Goal: Information Seeking & Learning: Learn about a topic

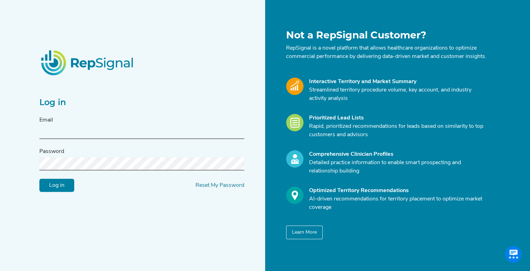
type input "[EMAIL_ADDRESS][DOMAIN_NAME]"
click at [52, 186] on input "Log in" at bounding box center [56, 185] width 35 height 13
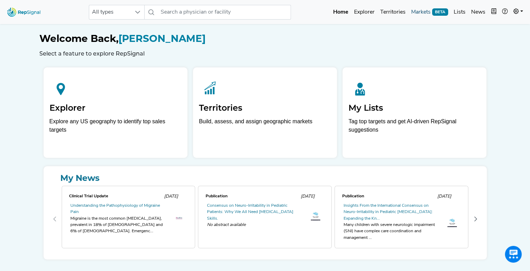
click at [425, 9] on link "Markets BETA" at bounding box center [430, 12] width 43 height 14
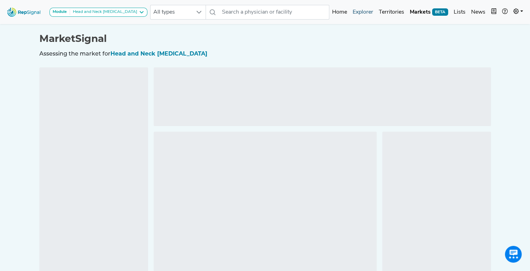
click at [356, 9] on link "Explorer" at bounding box center [363, 12] width 26 height 14
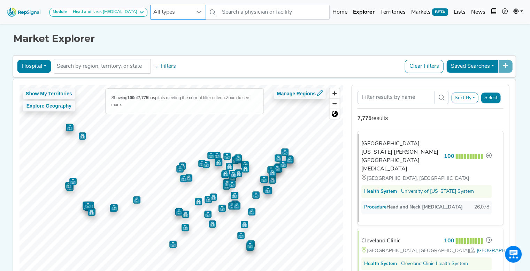
click at [192, 14] on div at bounding box center [198, 12] width 13 height 14
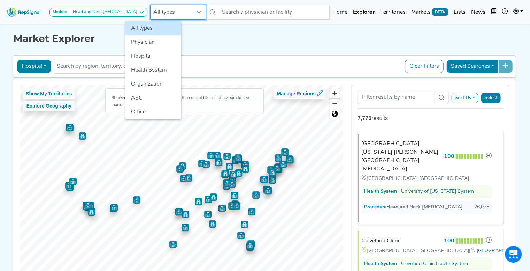
scroll to position [0, 5]
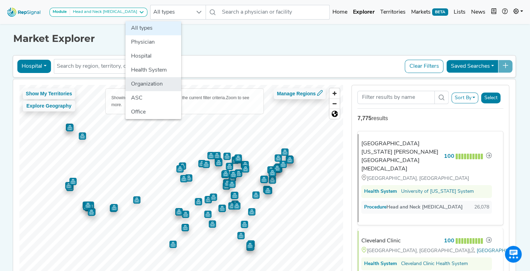
click at [152, 85] on li "Organization" at bounding box center [154, 84] width 56 height 14
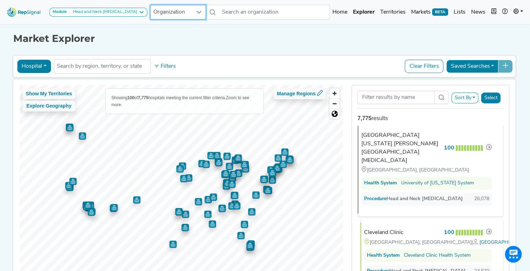
scroll to position [0, 0]
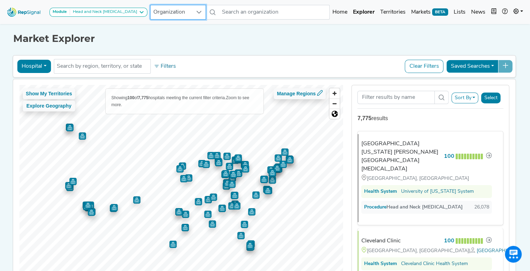
click at [167, 16] on span "Organization" at bounding box center [172, 12] width 42 height 14
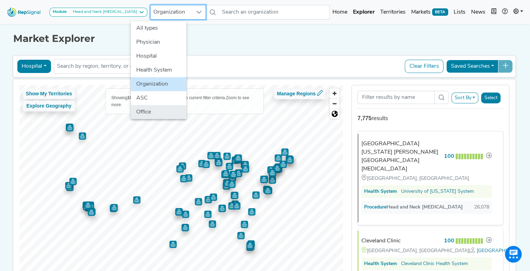
click at [145, 108] on li "Office" at bounding box center [159, 112] width 56 height 14
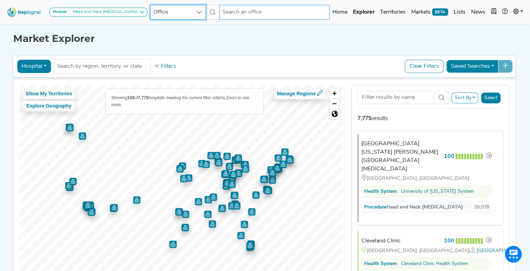
click at [229, 5] on input "text" at bounding box center [274, 12] width 111 height 15
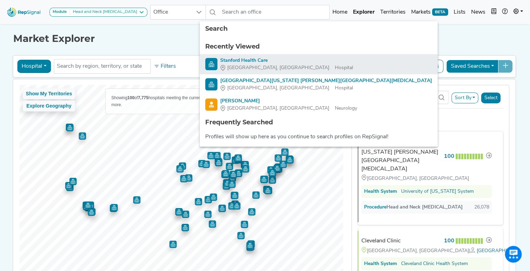
click at [234, 60] on div "Stanford Health Care" at bounding box center [286, 60] width 133 height 7
type input "Stanford Health Care"
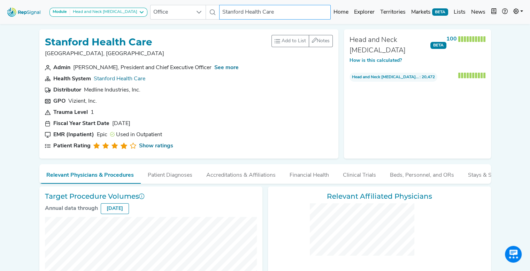
checkbox input "false"
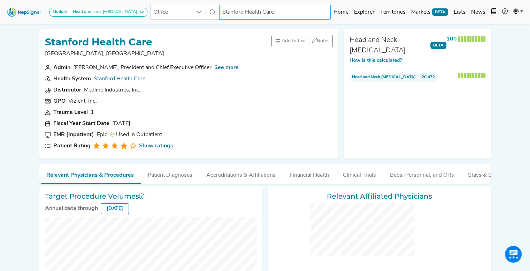
checkbox input "false"
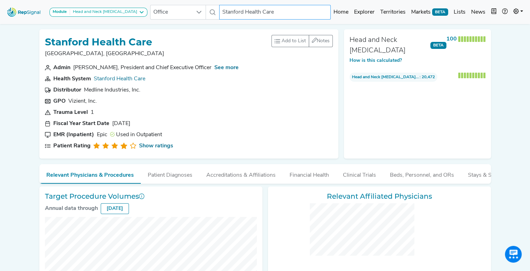
checkbox input "false"
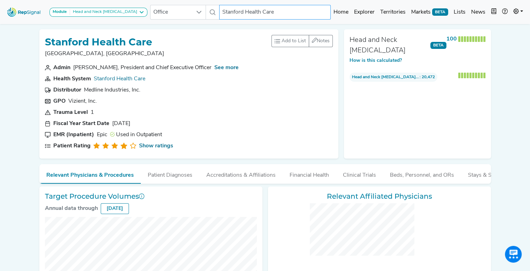
checkbox input "false"
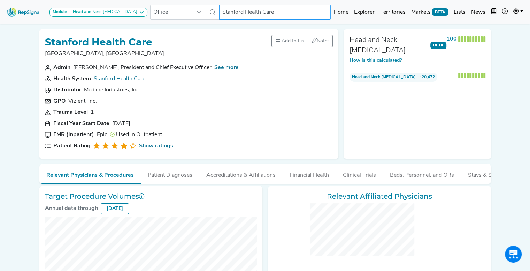
checkbox input "false"
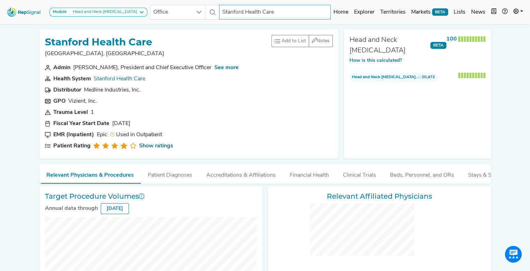
checkbox input "false"
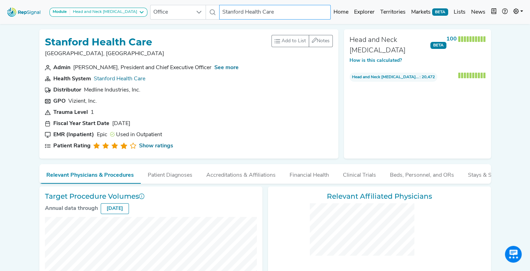
checkbox input "false"
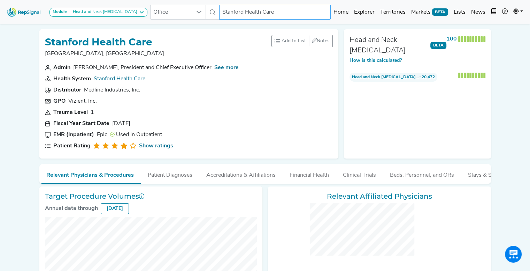
checkbox input "false"
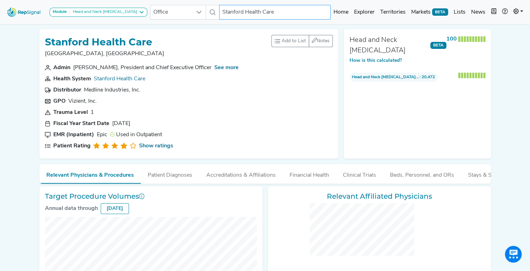
checkbox input "false"
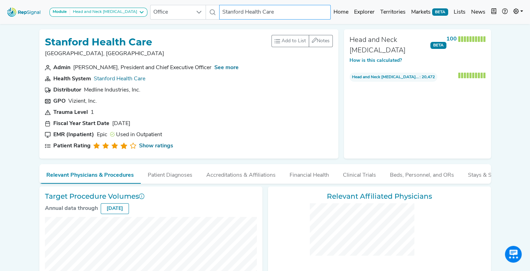
checkbox input "false"
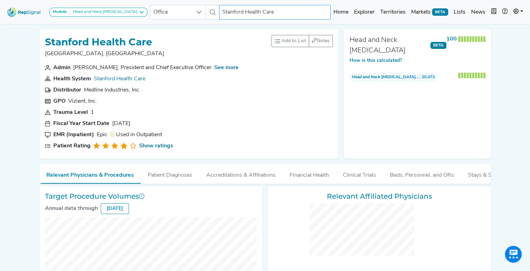
checkbox input "false"
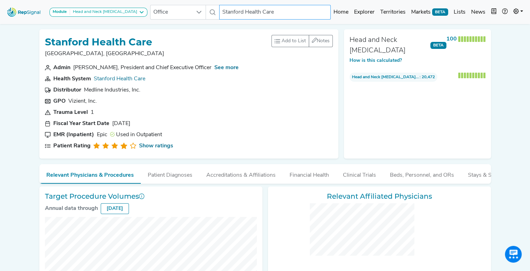
checkbox input "false"
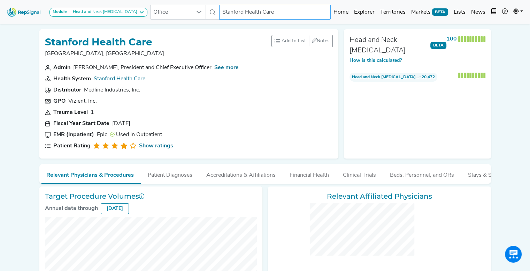
checkbox input "false"
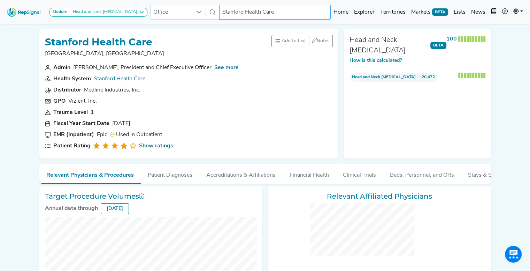
checkbox input "false"
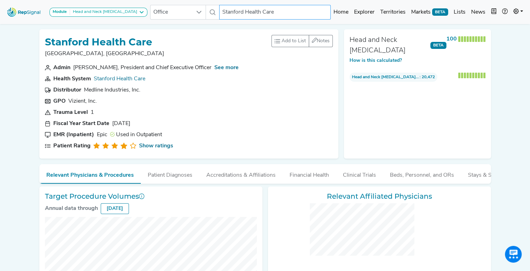
checkbox input "false"
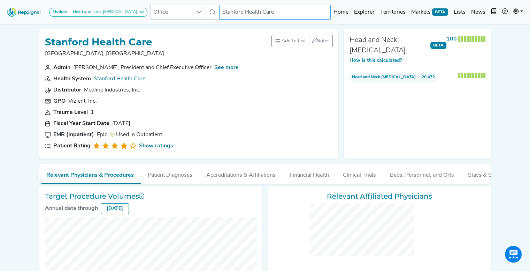
checkbox input "false"
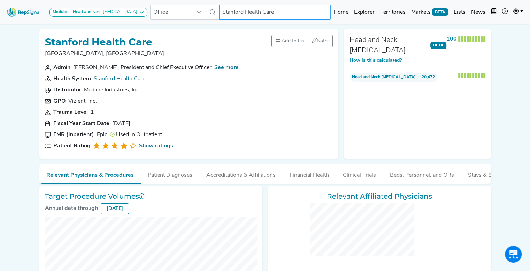
checkbox input "false"
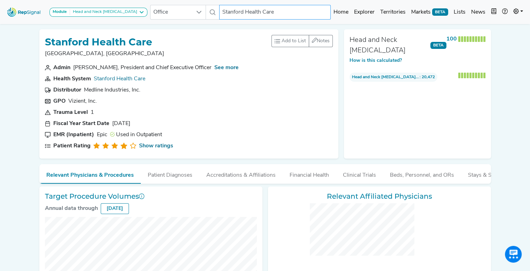
checkbox input "false"
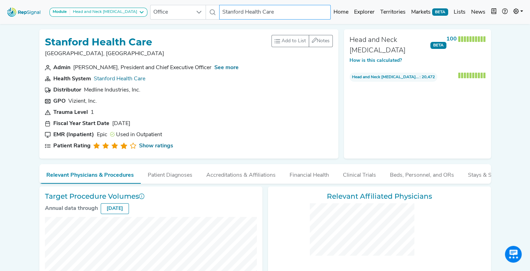
checkbox input "false"
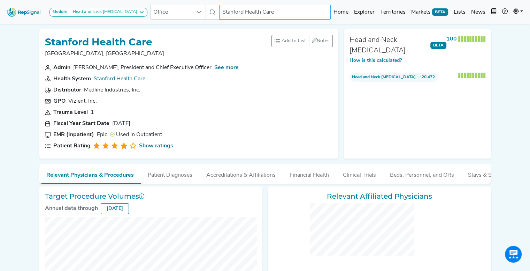
checkbox input "false"
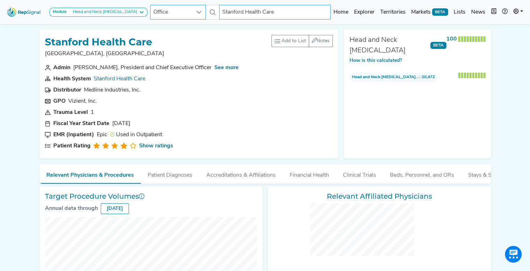
checkbox input "false"
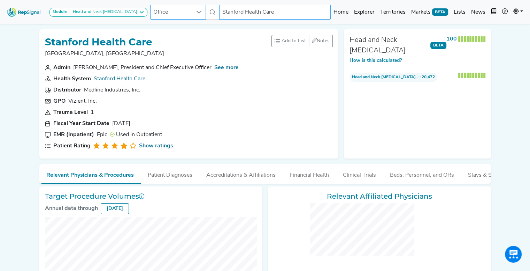
checkbox input "false"
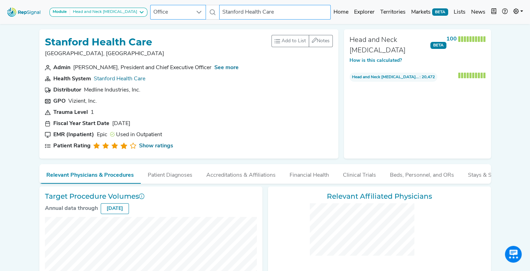
checkbox input "false"
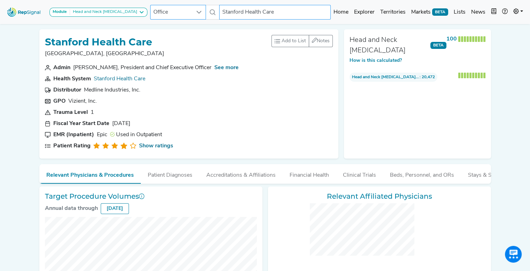
checkbox input "false"
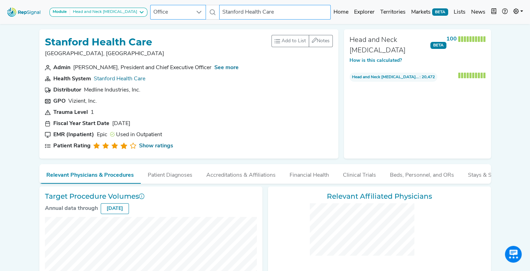
checkbox input "false"
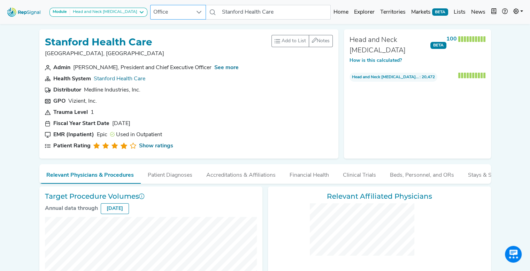
click at [151, 11] on span "Office" at bounding box center [172, 12] width 42 height 14
checkbox input "false"
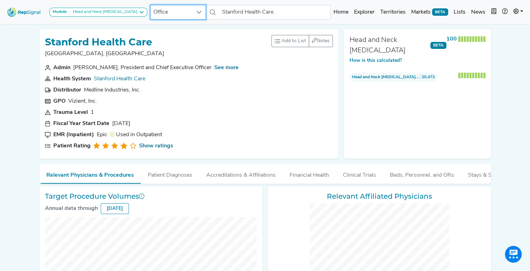
checkbox input "false"
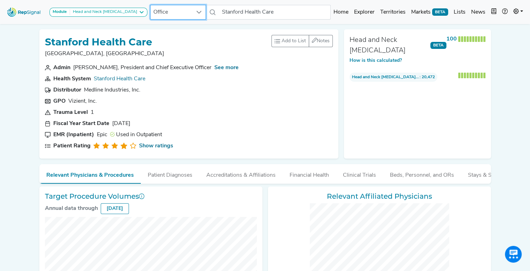
checkbox input "false"
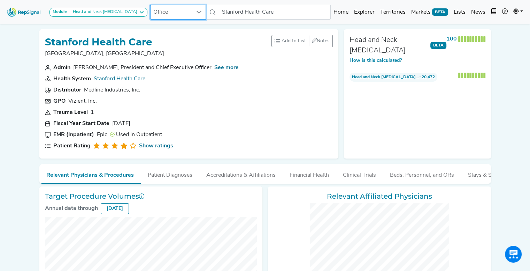
checkbox input "false"
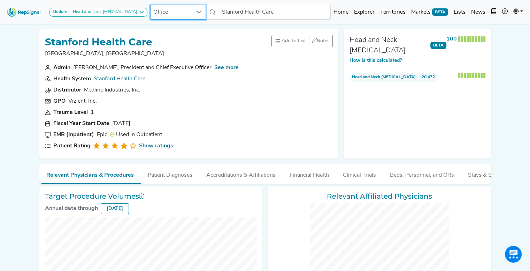
checkbox input "false"
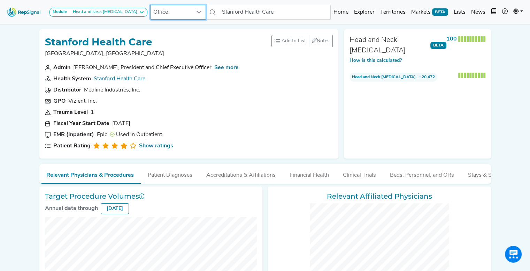
checkbox input "false"
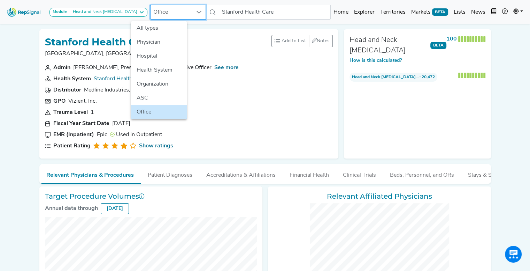
checkbox input "false"
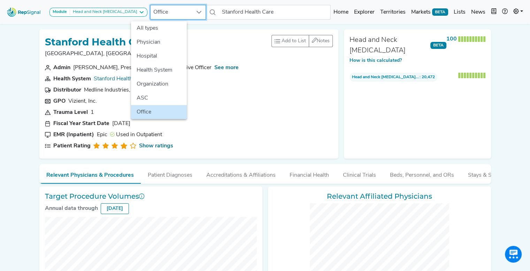
checkbox input "false"
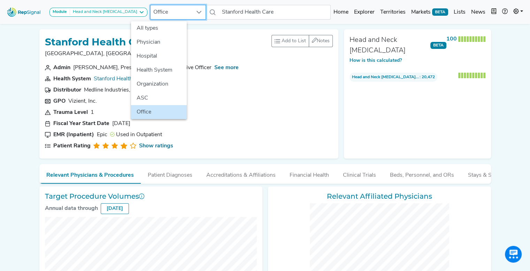
checkbox input "false"
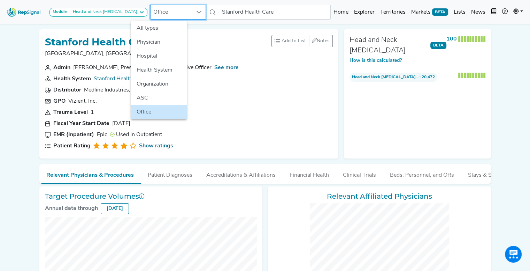
checkbox input "false"
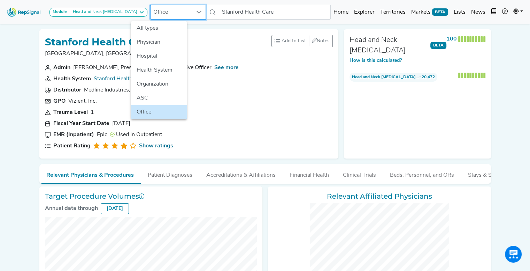
checkbox input "false"
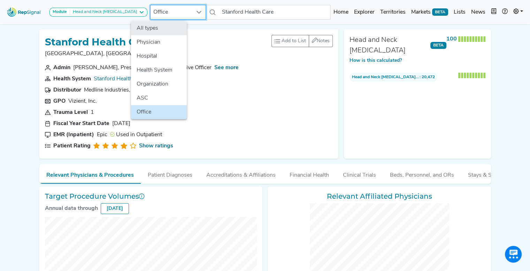
checkbox input "false"
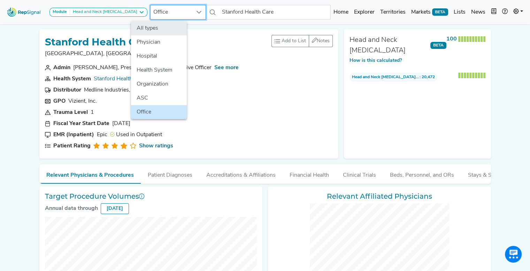
checkbox input "false"
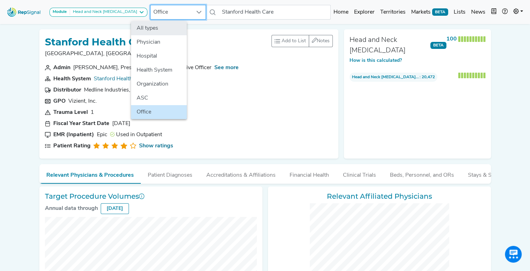
checkbox input "false"
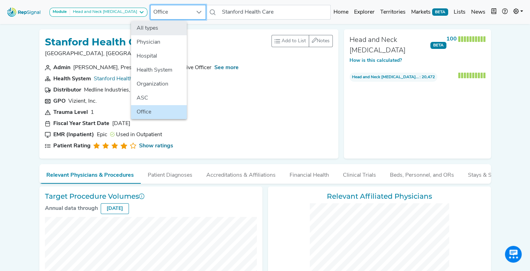
checkbox input "false"
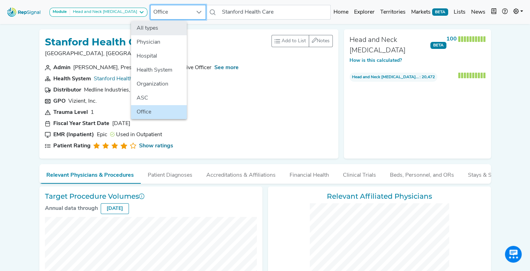
checkbox input "false"
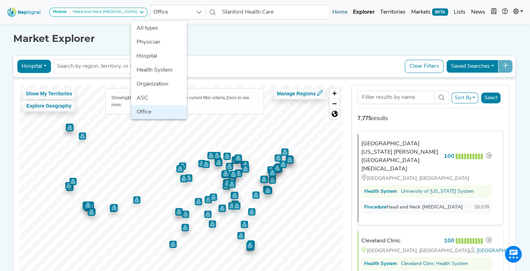
click at [342, 8] on link "Home" at bounding box center [340, 12] width 21 height 14
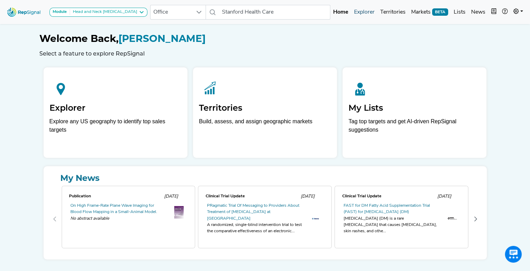
click at [369, 13] on link "Explorer" at bounding box center [365, 12] width 26 height 14
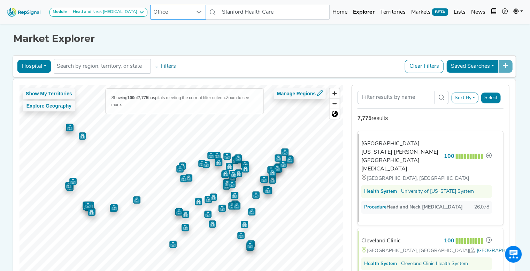
click at [166, 13] on span "Office" at bounding box center [172, 12] width 42 height 14
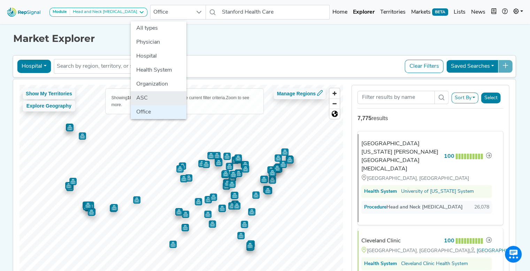
click at [143, 98] on li "ASC" at bounding box center [159, 98] width 56 height 14
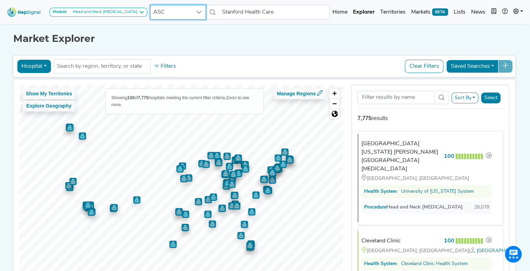
click at [36, 67] on button "Hospital" at bounding box center [34, 66] width 34 height 13
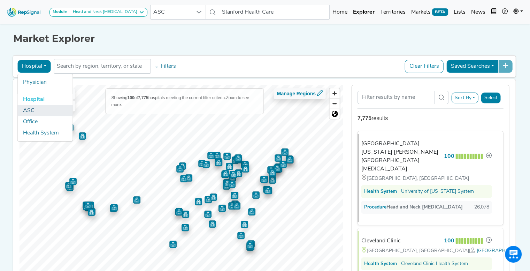
click at [24, 108] on link "ASC" at bounding box center [44, 110] width 55 height 11
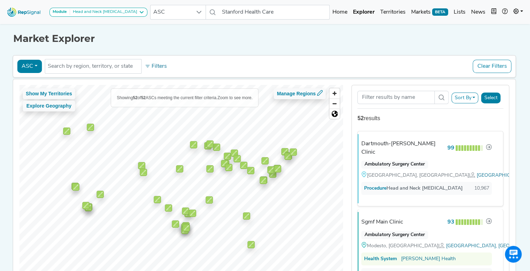
click at [27, 65] on button "ASC" at bounding box center [29, 66] width 25 height 13
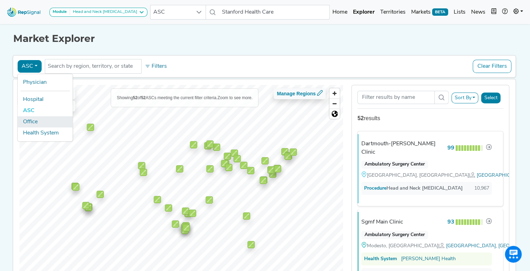
click at [25, 120] on link "Office" at bounding box center [44, 121] width 55 height 11
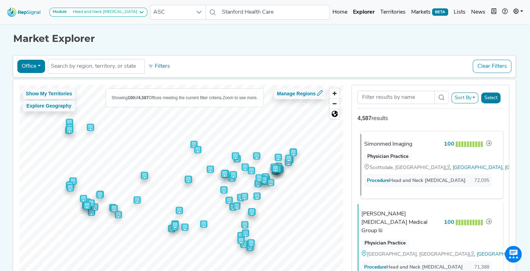
scroll to position [8, 0]
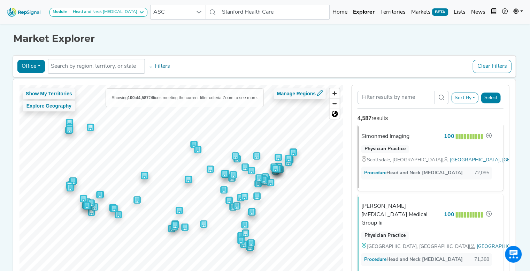
click at [464, 98] on button "Sort By" at bounding box center [465, 97] width 27 height 11
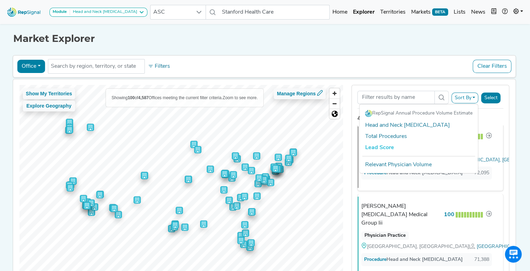
click at [436, 67] on div "Office Physician Hospital ASC Office Health System No results found Filters Cle…" at bounding box center [265, 66] width 498 height 16
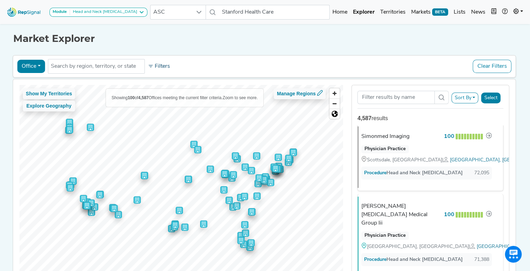
click at [158, 65] on button "Filters" at bounding box center [159, 66] width 26 height 12
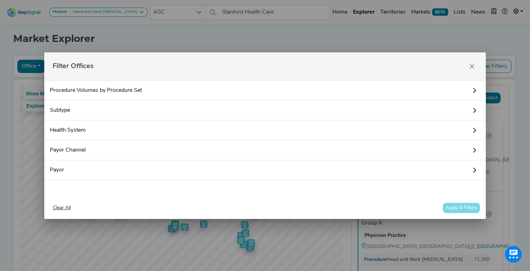
click at [61, 110] on link "Subtype" at bounding box center [265, 110] width 442 height 20
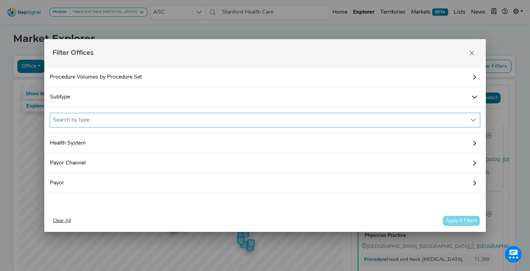
click at [71, 120] on div "Search by type..." at bounding box center [258, 120] width 417 height 14
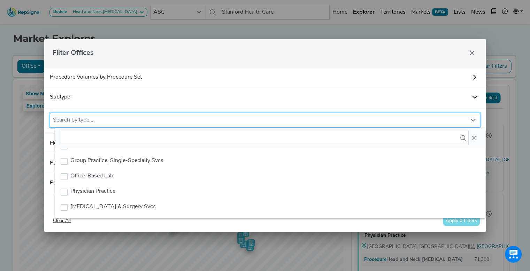
scroll to position [0, 0]
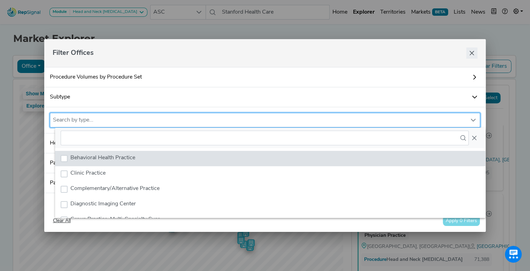
click at [474, 51] on icon "Close" at bounding box center [472, 53] width 5 height 5
